Goal: Navigation & Orientation: Find specific page/section

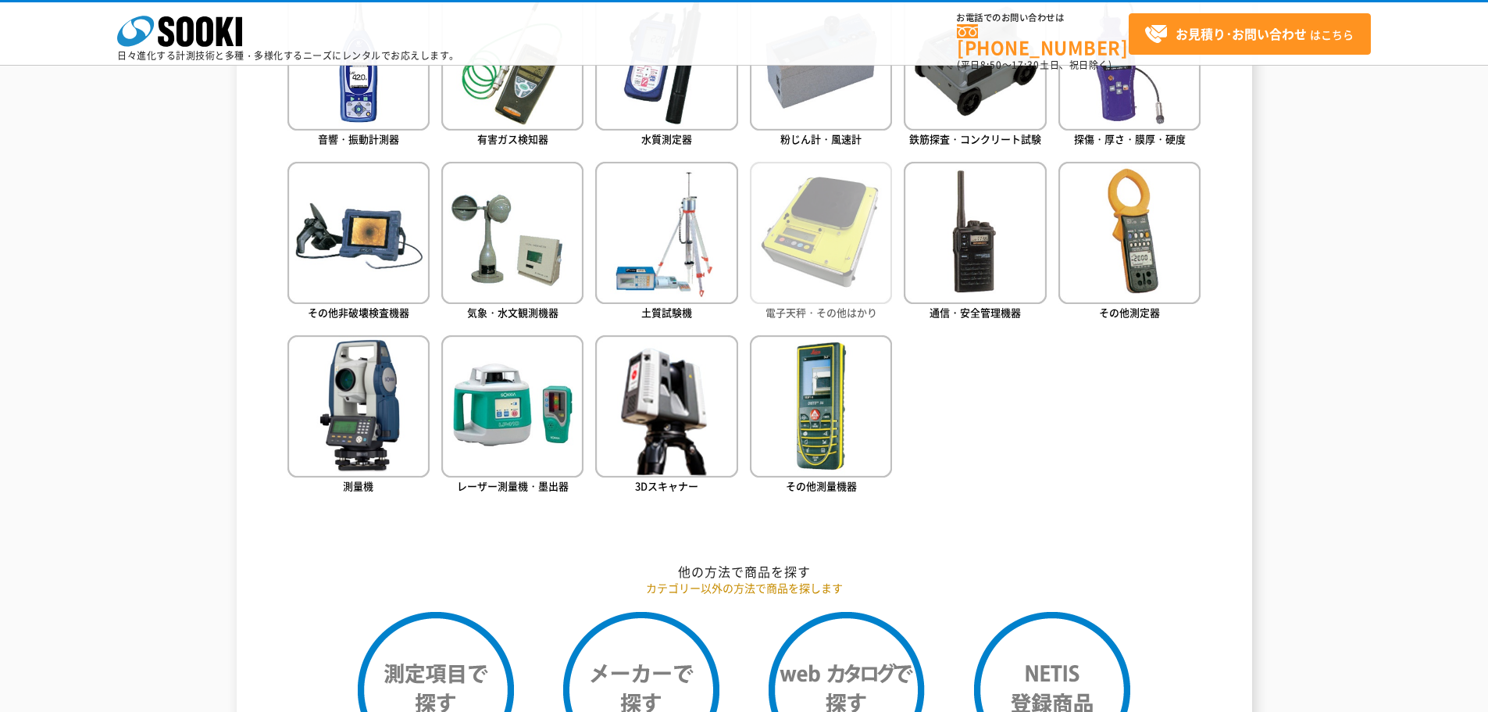
scroll to position [817, 0]
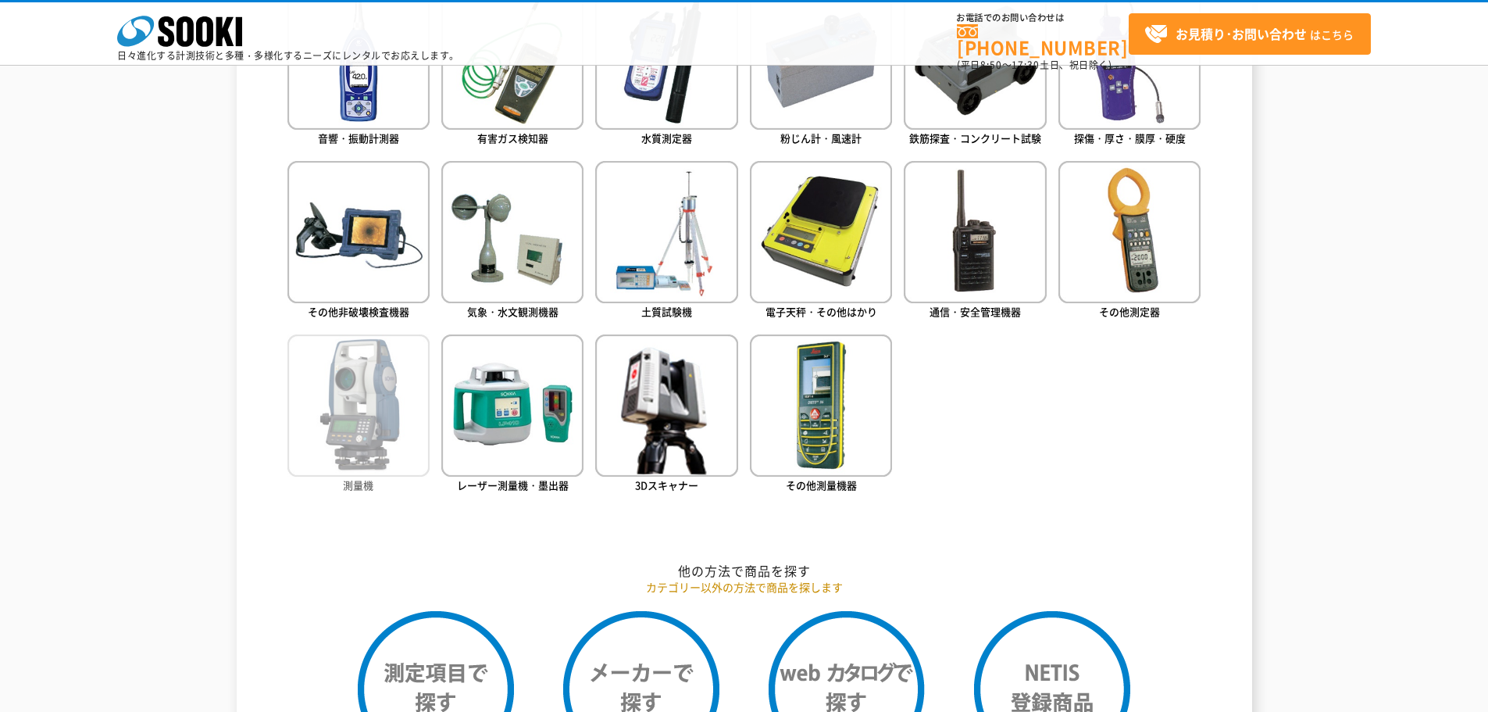
click at [334, 382] on img at bounding box center [358, 405] width 142 height 142
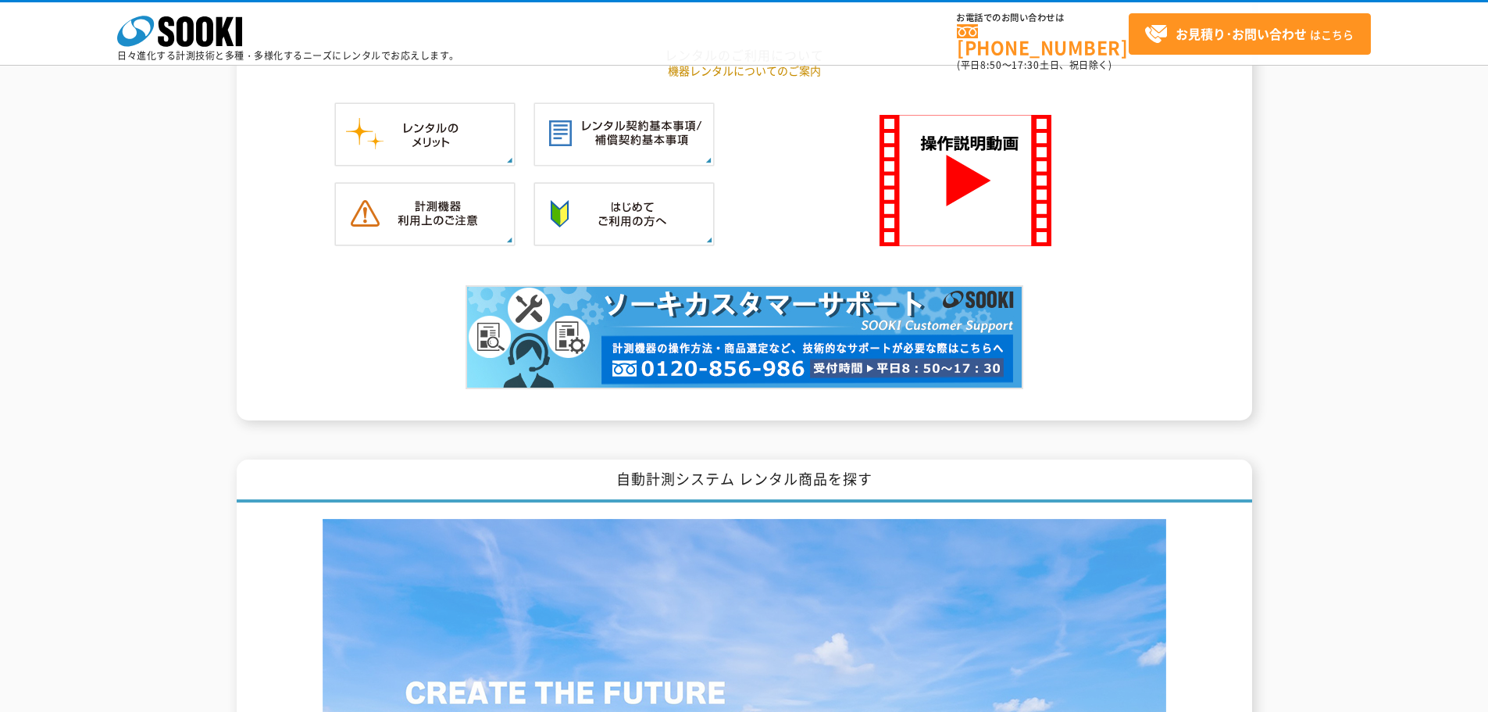
scroll to position [1988, 0]
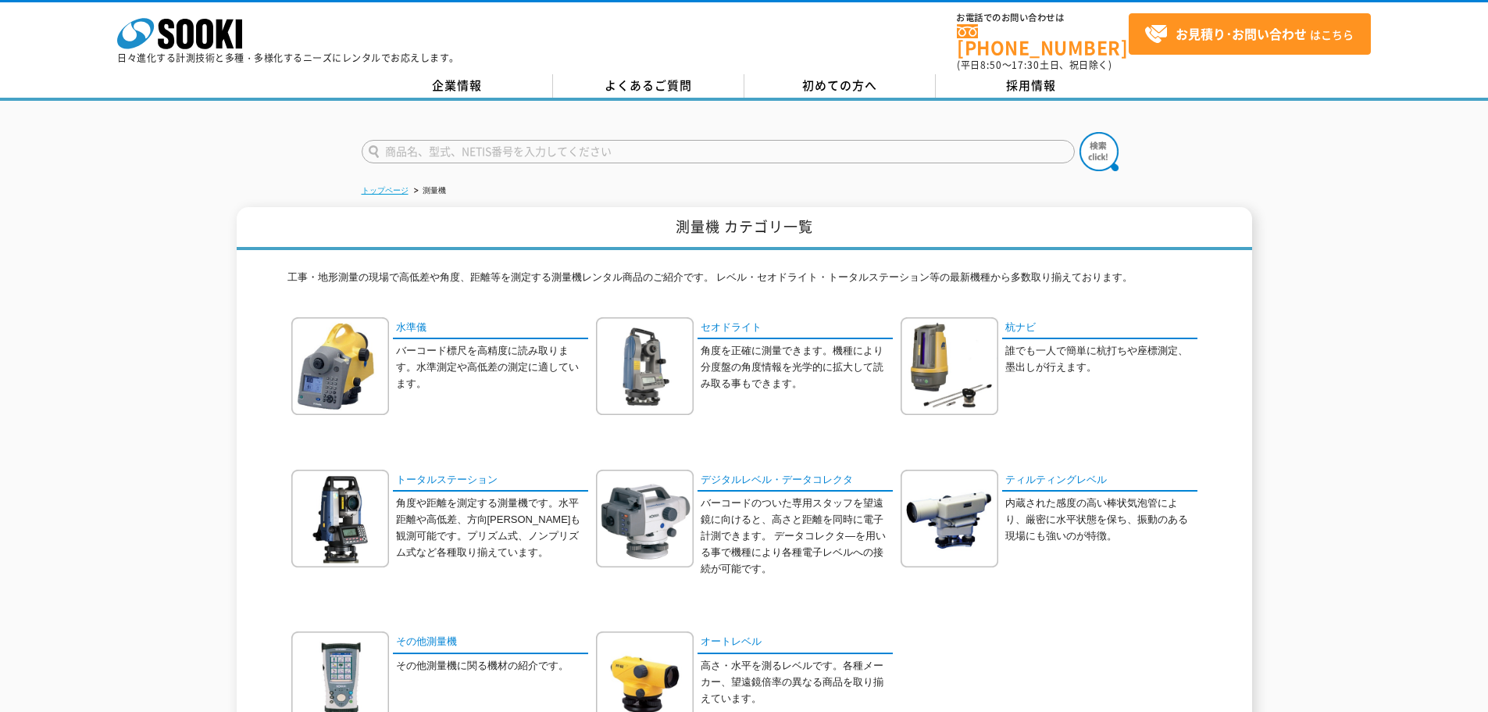
click at [384, 186] on link "トップページ" at bounding box center [385, 190] width 47 height 9
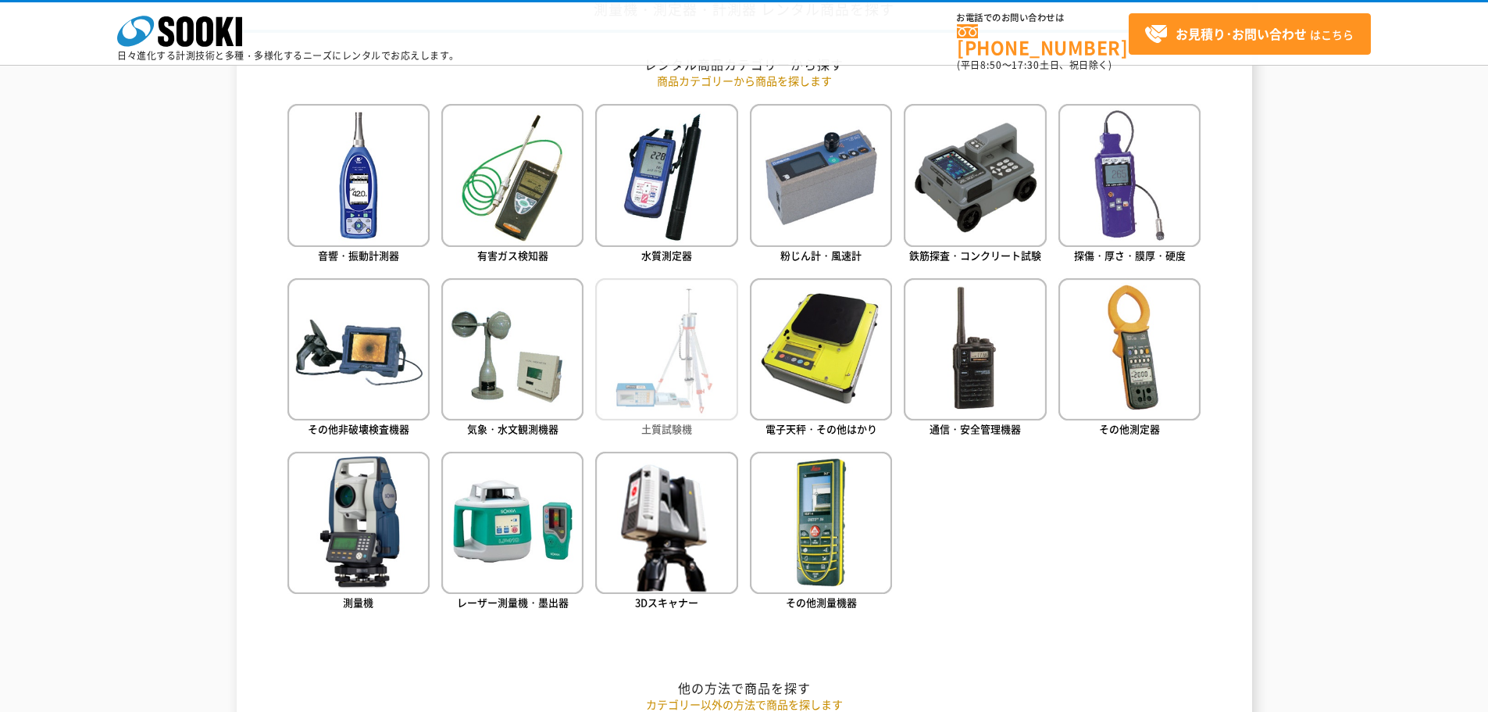
scroll to position [703, 0]
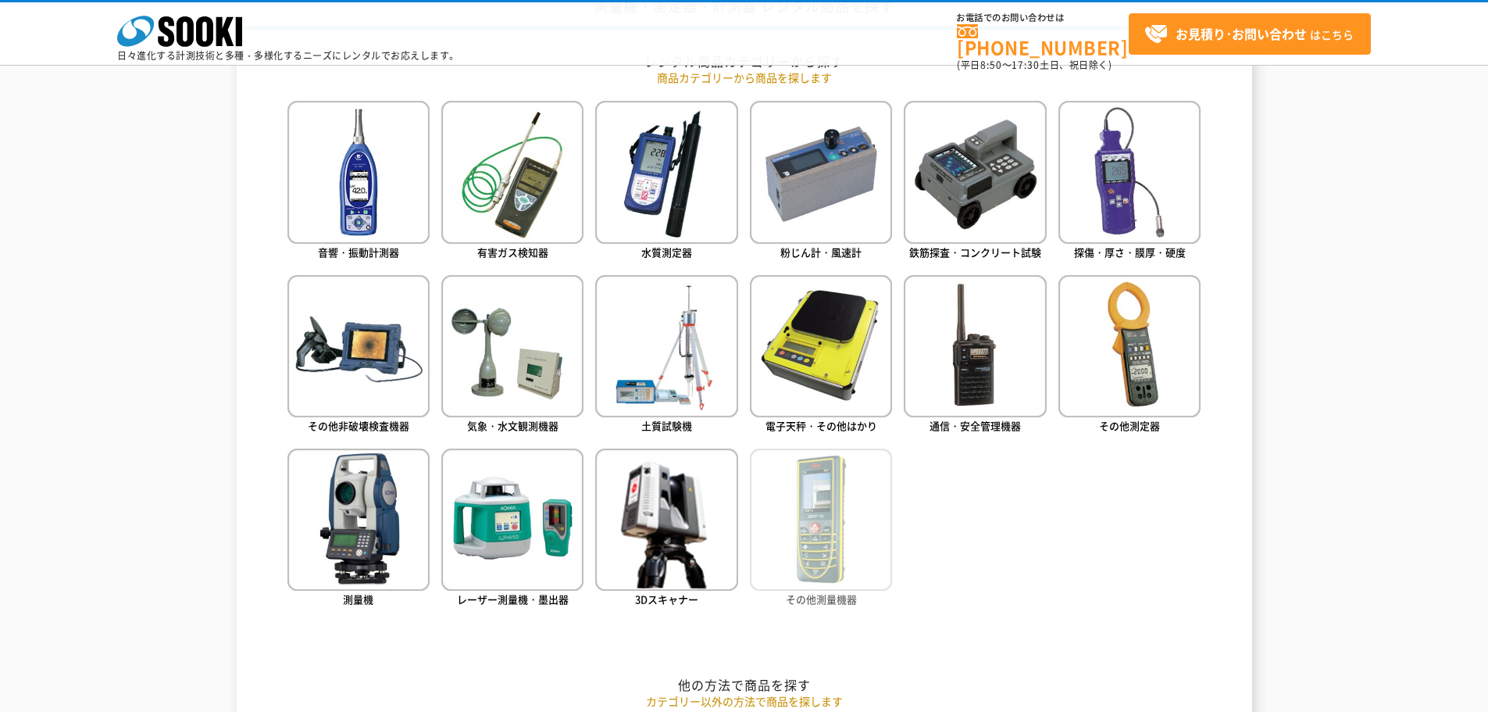
click at [815, 519] on img at bounding box center [821, 519] width 142 height 142
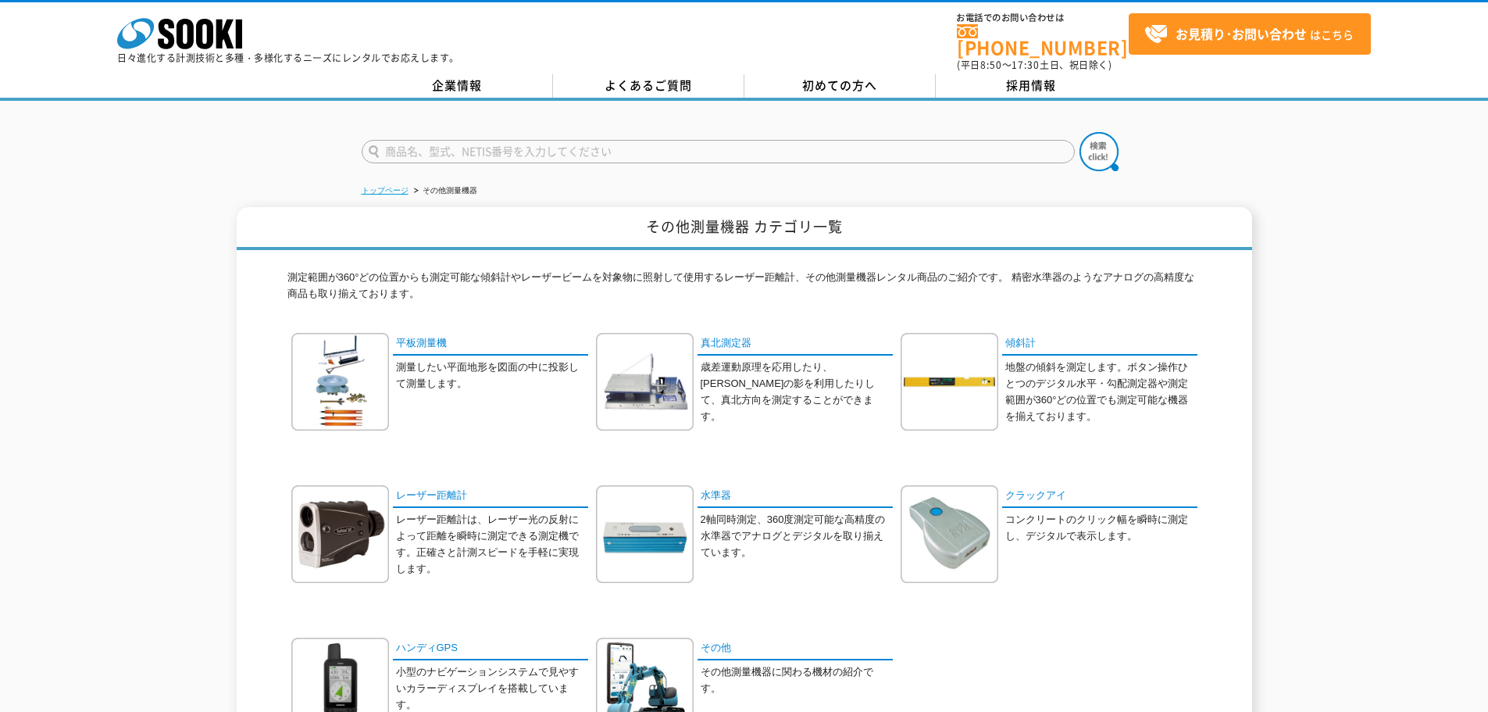
click at [380, 186] on link "トップページ" at bounding box center [385, 190] width 47 height 9
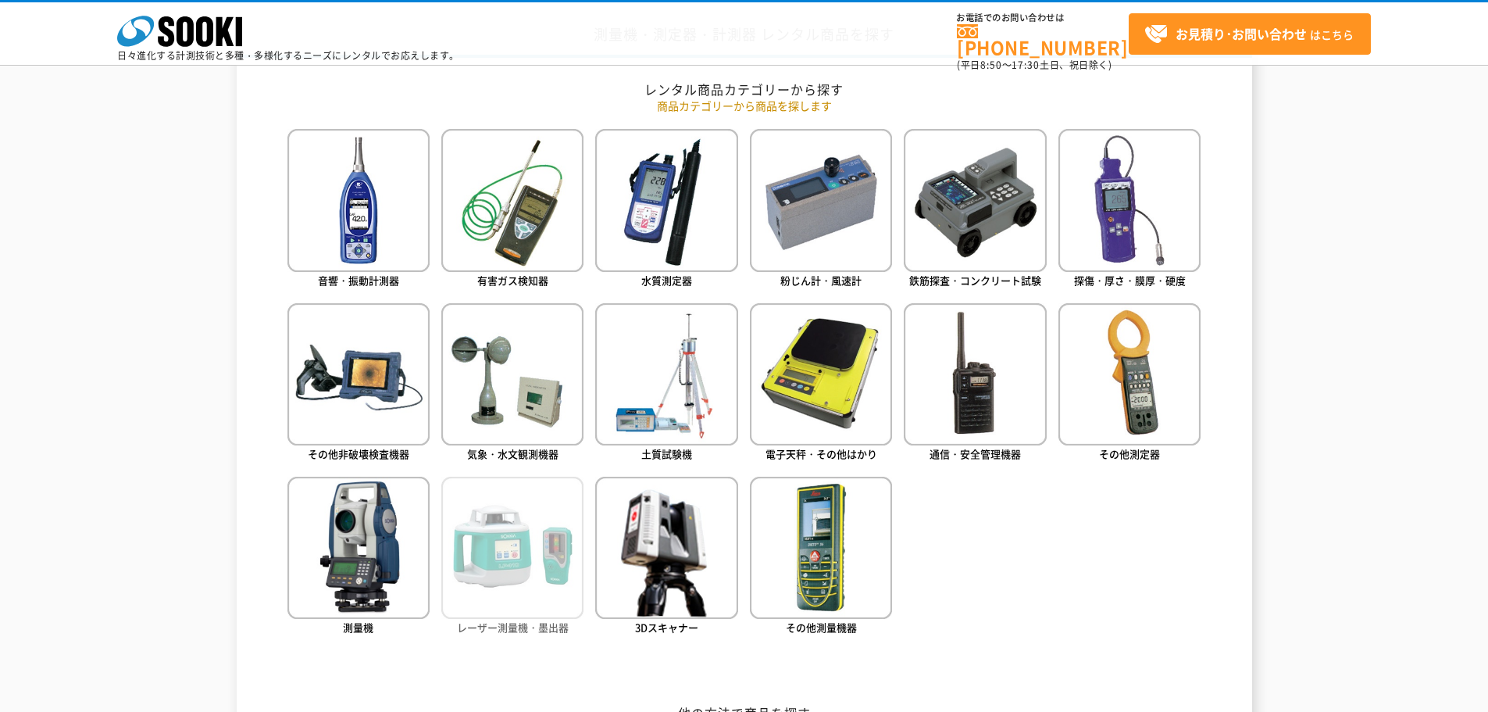
scroll to position [703, 0]
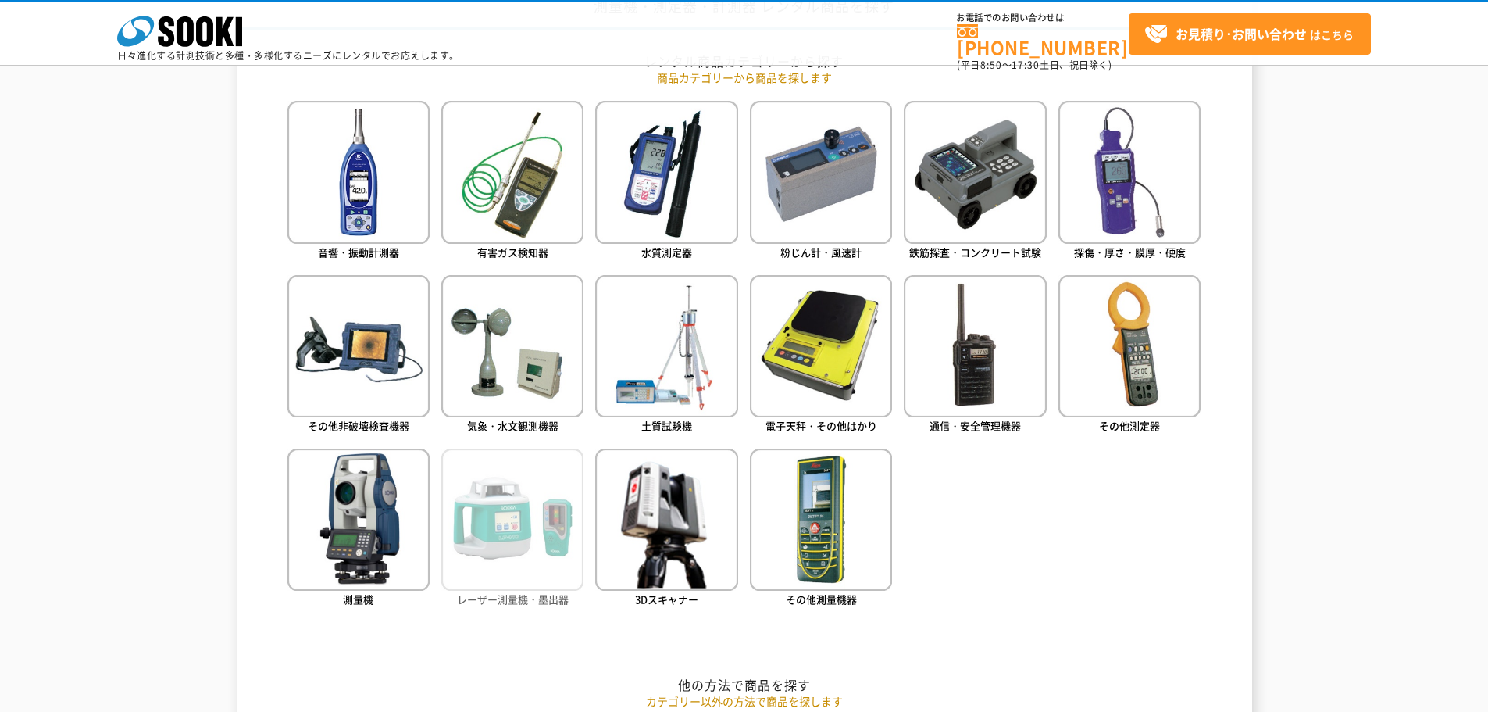
click at [553, 506] on img at bounding box center [512, 519] width 142 height 142
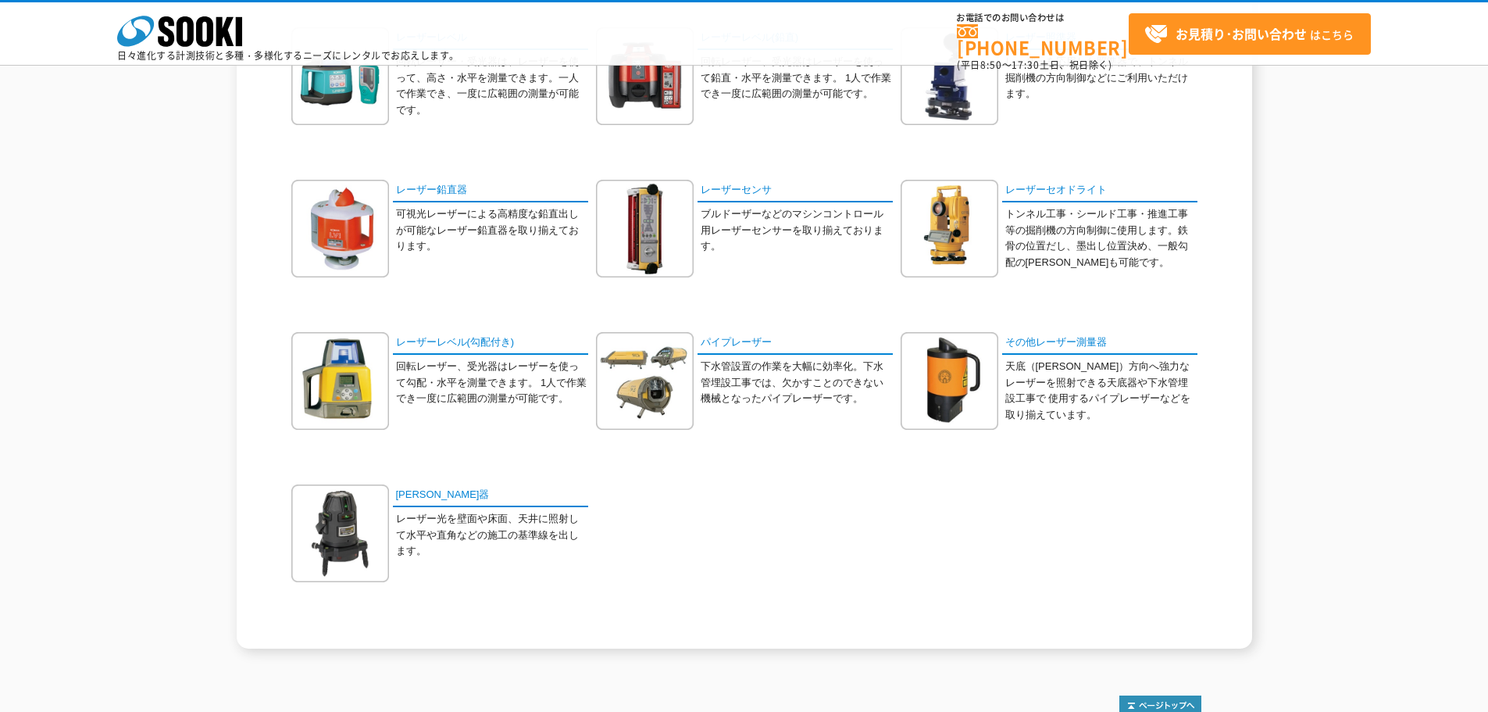
scroll to position [234, 0]
click at [360, 552] on img at bounding box center [340, 532] width 98 height 98
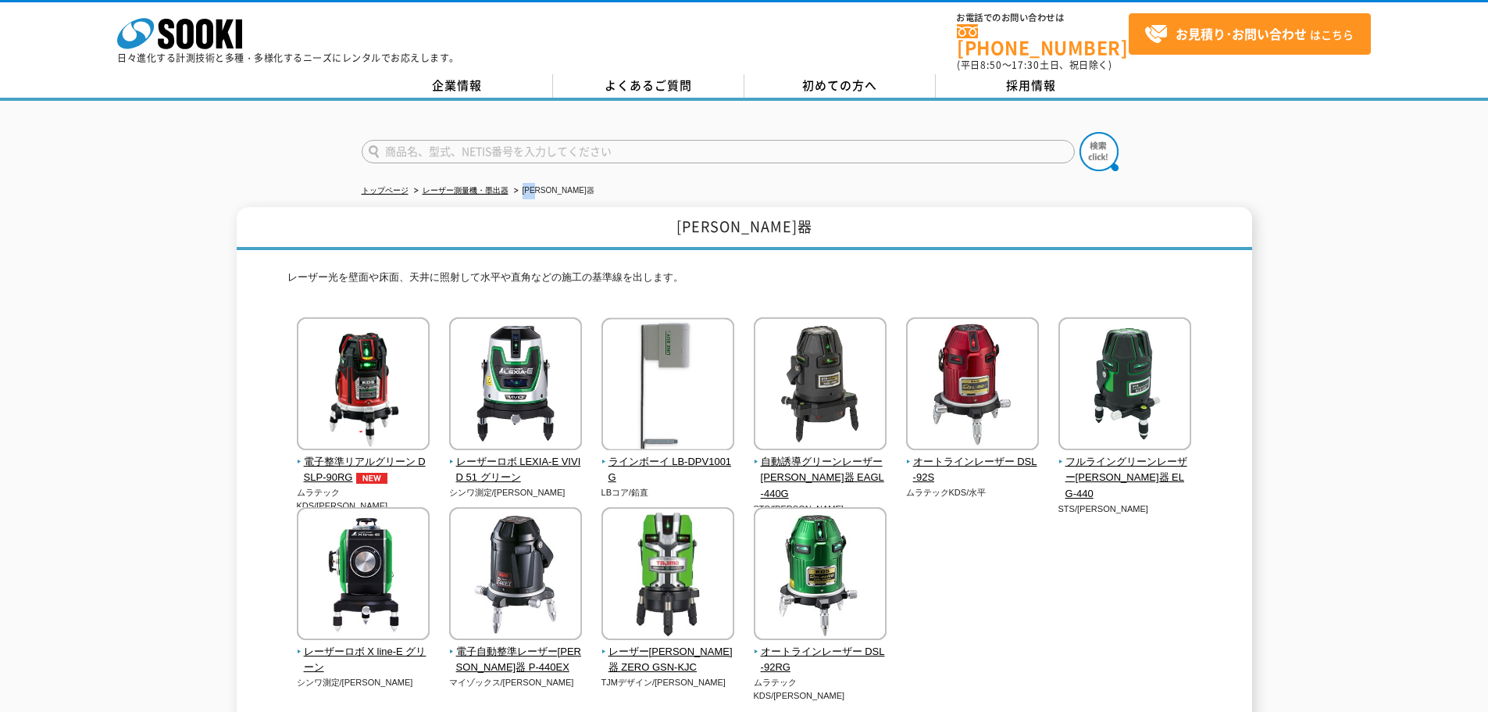
drag, startPoint x: 547, startPoint y: 184, endPoint x: 509, endPoint y: 190, distance: 37.9
click at [509, 190] on ul "トップページ レーザー測量機・[PERSON_NAME]器 [PERSON_NAME]器" at bounding box center [744, 191] width 765 height 32
copy li "[PERSON_NAME]器"
